Goal: Transaction & Acquisition: Obtain resource

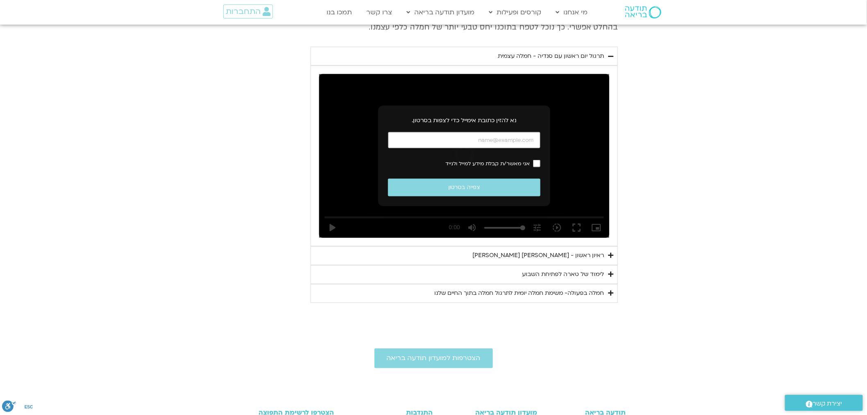
click at [541, 152] on div "Accordion. Open links with Enter or Space, close with Escape, and navigate with…" at bounding box center [541, 152] width 0 height 0
click at [486, 141] on input "כתובת אימייל" at bounding box center [464, 140] width 152 height 17
click at [734, 153] on section "יום ראשון - חמלה עצמית השבוע שלנו מתחיל מהבסיס, תרגול של חמלה עצמית – נוכחת וקש…" at bounding box center [433, 114] width 867 height 377
click at [487, 135] on input "כתובת אימייל" at bounding box center [464, 140] width 152 height 17
type input "[EMAIL_ADDRESS][DOMAIN_NAME]"
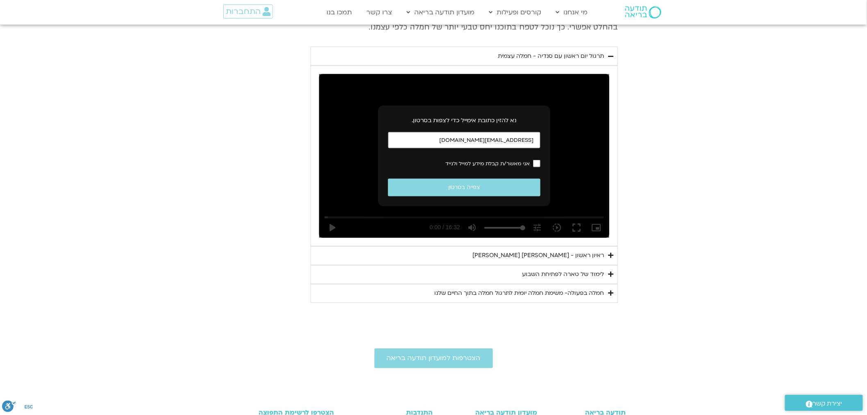
click at [532, 166] on label "אני מאשר/ת קבלת מידע למייל ולנייד" at bounding box center [464, 163] width 152 height 7
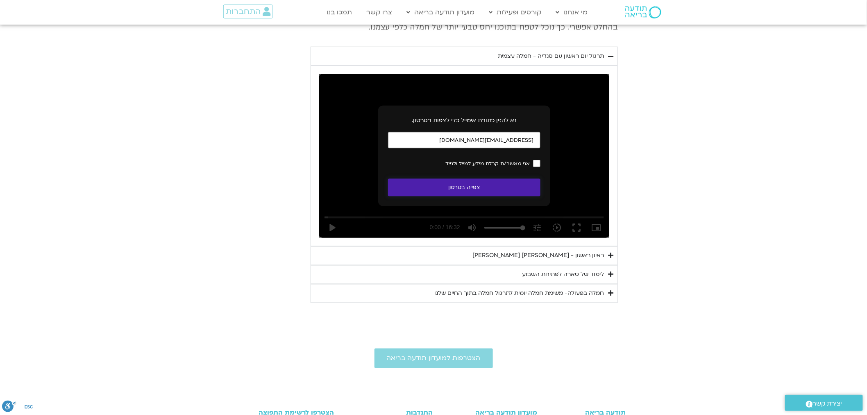
click at [528, 189] on button "צפייה בסרטון" at bounding box center [464, 188] width 152 height 18
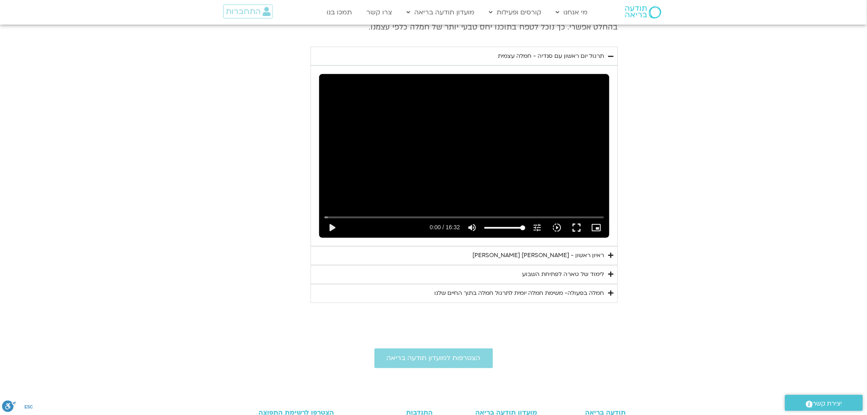
click at [713, 195] on section "יום ראשון - חמלה עצמית השבוע שלנו מתחיל מהבסיס, תרגול של חמלה עצמית – נוכחת וקש…" at bounding box center [433, 114] width 867 height 377
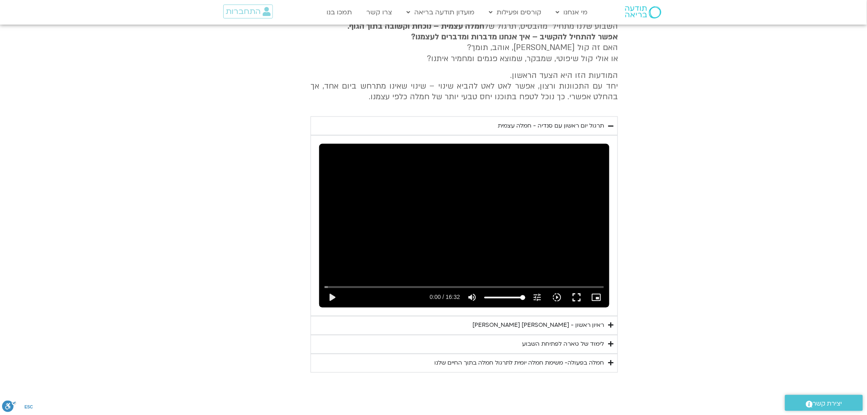
scroll to position [330, 0]
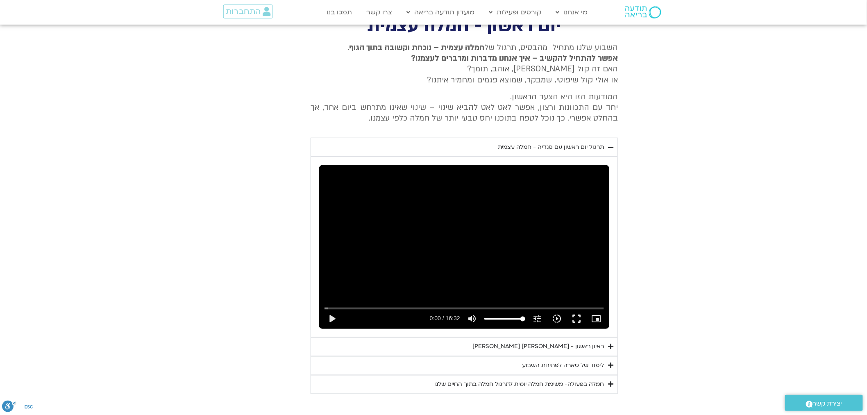
click at [587, 147] on div "תרגול יום ראשון עם סנדיה - חמלה עצמית" at bounding box center [551, 147] width 106 height 10
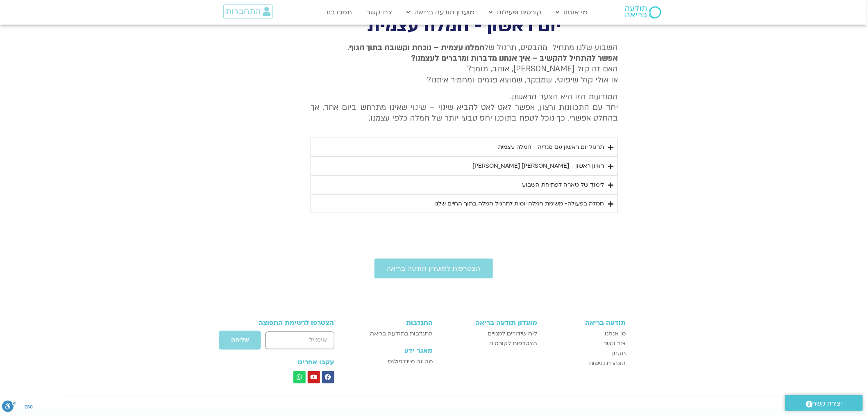
click at [600, 168] on div "ראיון ראשון - [PERSON_NAME] [PERSON_NAME]" at bounding box center [538, 166] width 132 height 10
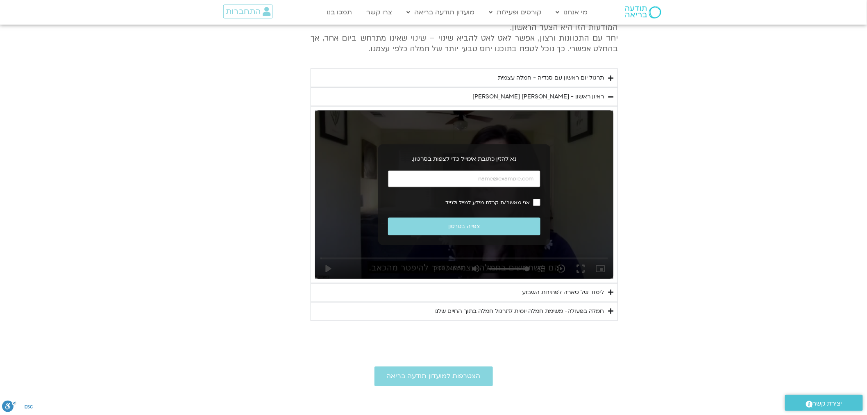
scroll to position [421, 0]
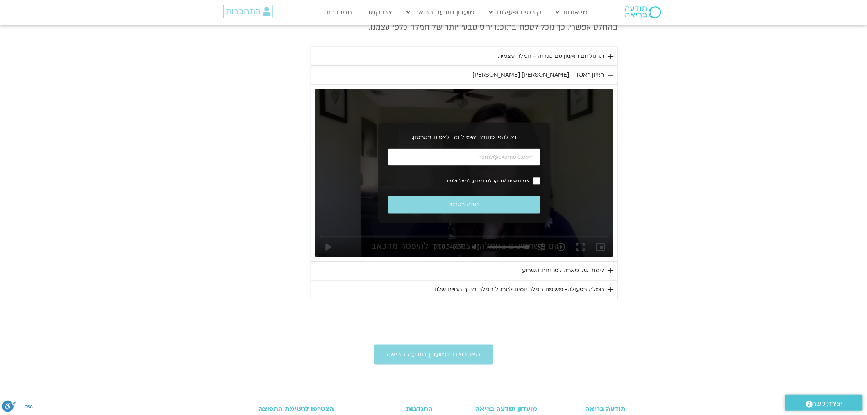
click at [580, 291] on div "חמלה בפעולה- משימת חמלה יומית לתרגול חמלה בתוך החיים שלנו" at bounding box center [519, 290] width 170 height 10
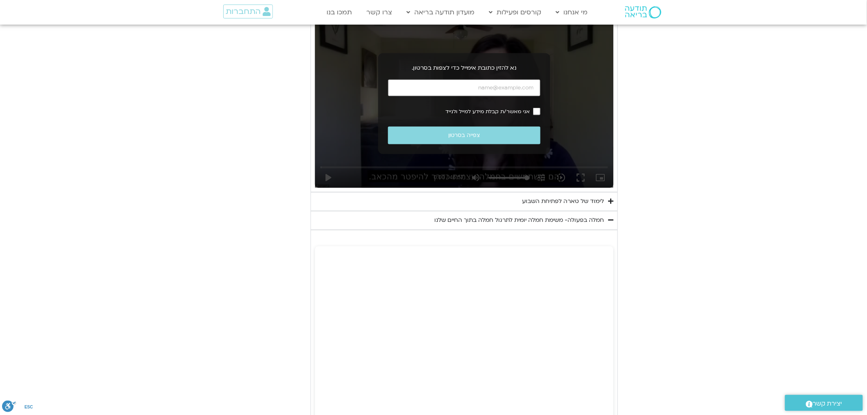
scroll to position [513, 0]
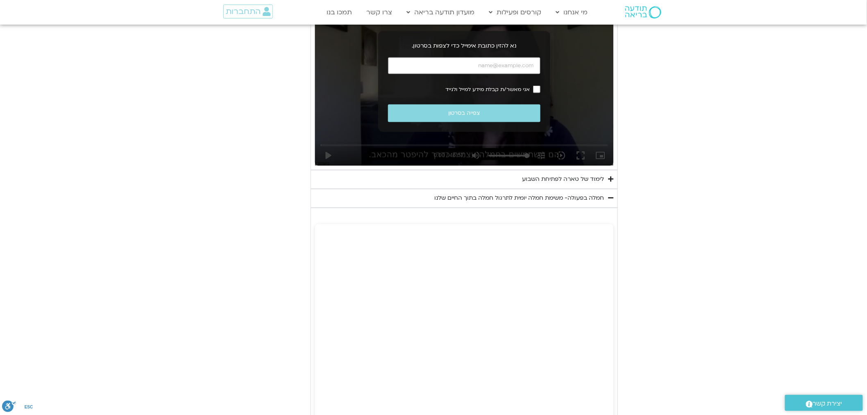
click at [649, 261] on section "יום ראשון - חמלה עצמית השבוע שלנו מתחיל מהבסיס, תרגול של חמלה עצמית – נוכחת וקש…" at bounding box center [433, 246] width 867 height 822
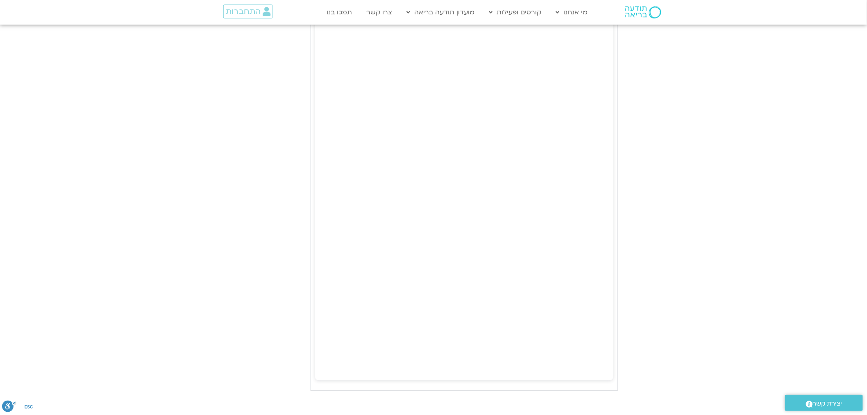
scroll to position [695, 0]
